Goal: Navigation & Orientation: Find specific page/section

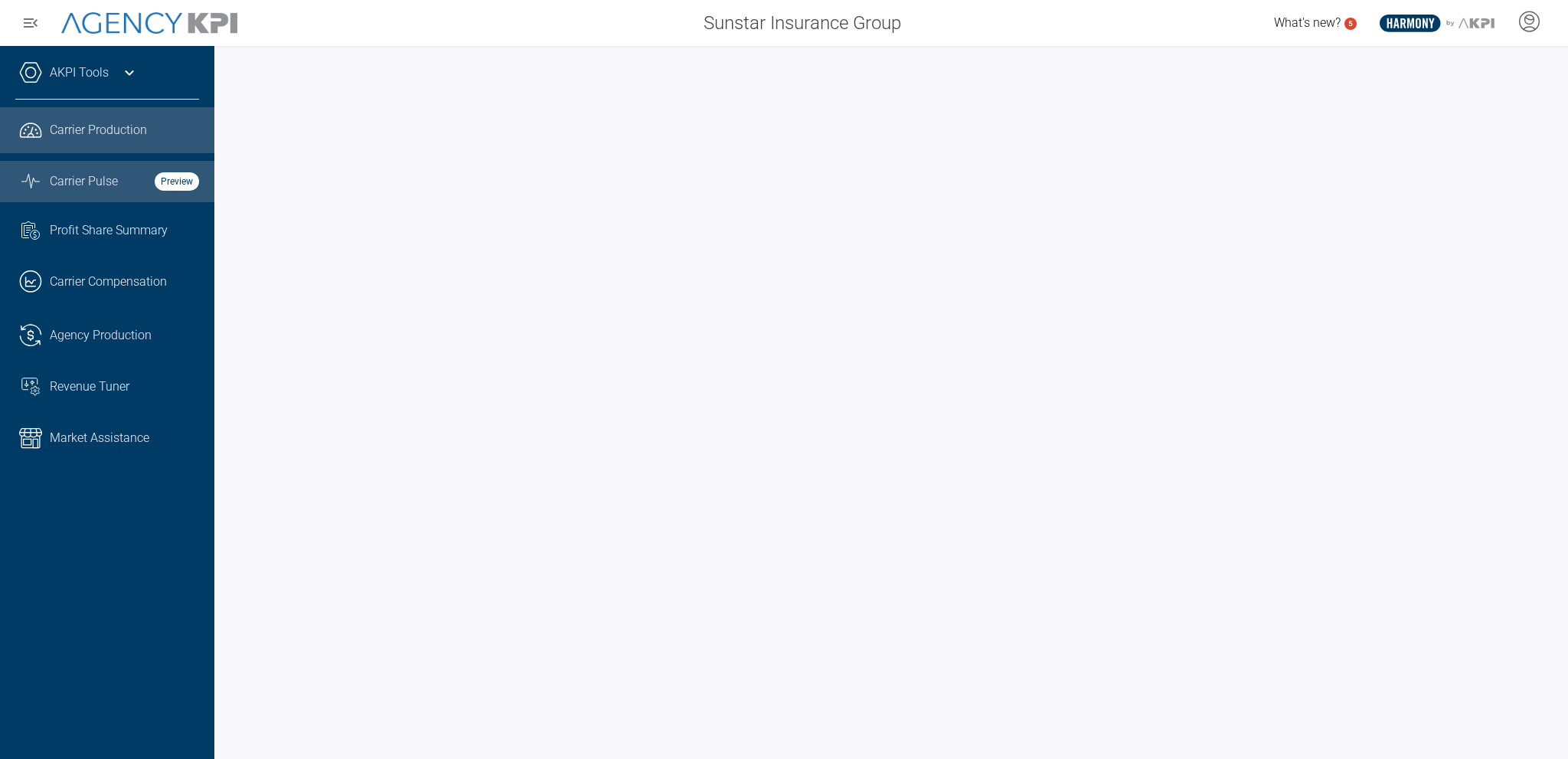
click at [98, 180] on span "Carrier Pulse" at bounding box center [84, 181] width 68 height 18
click at [104, 128] on span "Carrier Production" at bounding box center [98, 131] width 98 height 18
click at [127, 180] on div "Carrier Pulse Preview" at bounding box center [124, 181] width 149 height 18
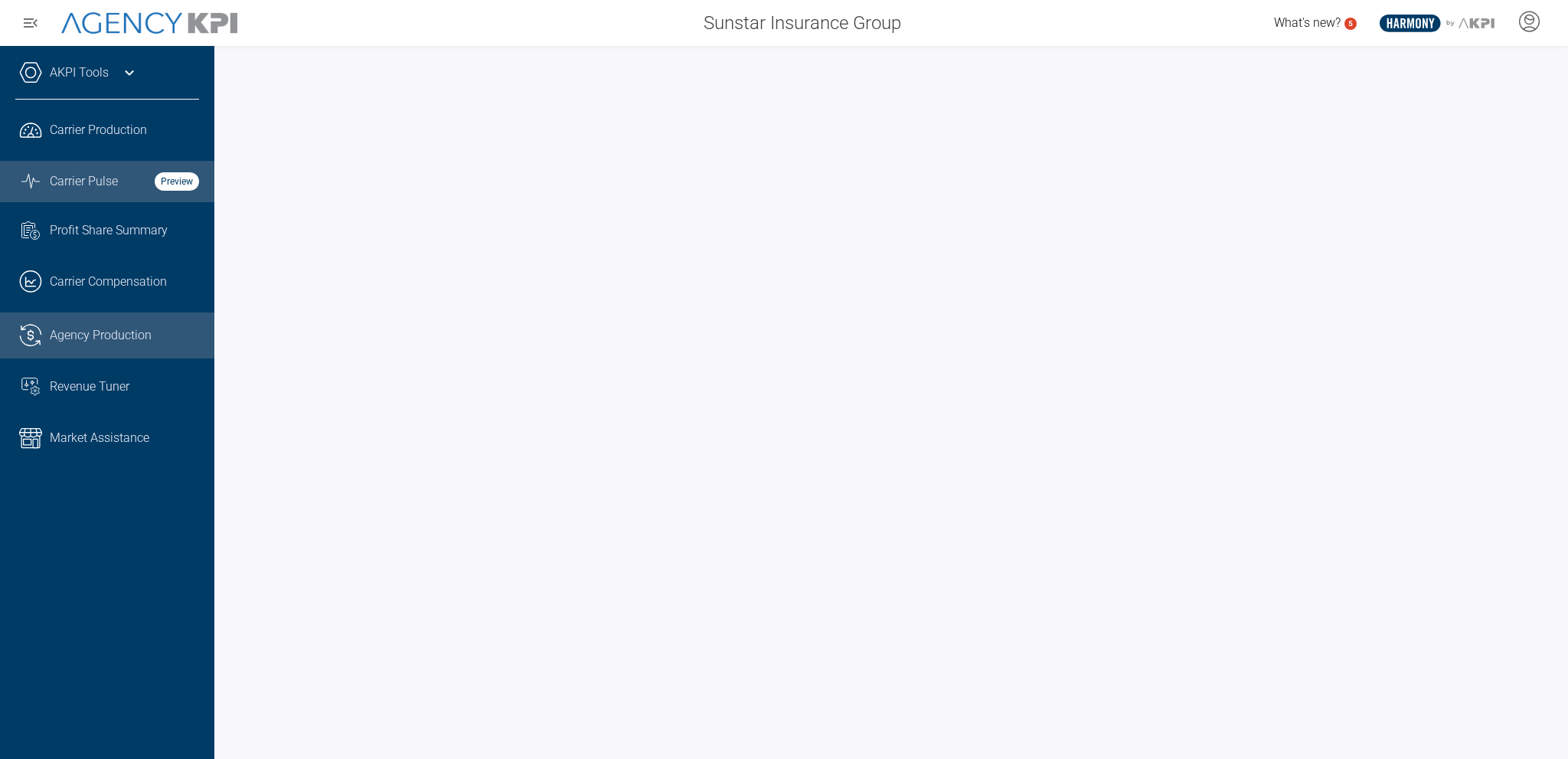
click at [131, 330] on span "Agency Production" at bounding box center [101, 336] width 102 height 18
click at [130, 184] on div "Carrier Pulse Preview" at bounding box center [124, 181] width 149 height 18
